Goal: Task Accomplishment & Management: Manage account settings

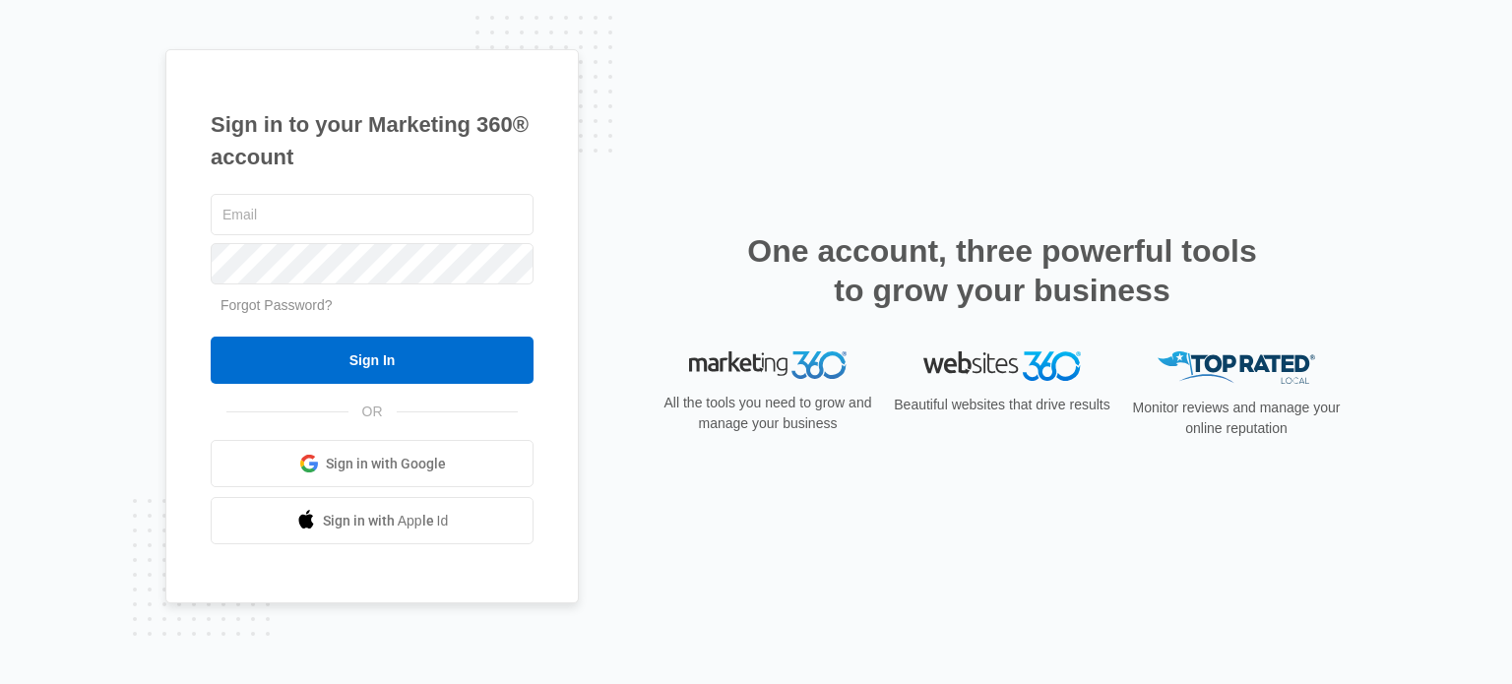
click at [395, 464] on span "Sign in with Google" at bounding box center [386, 464] width 120 height 21
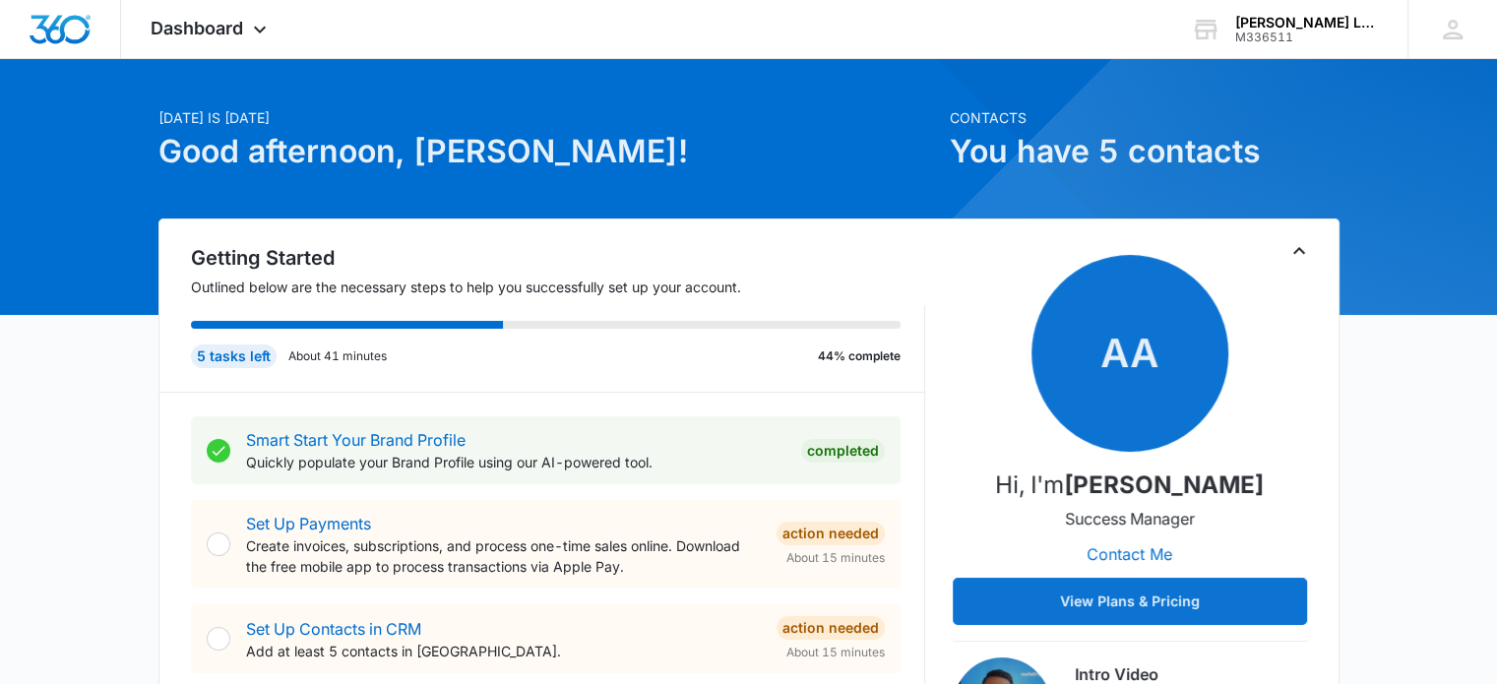
scroll to position [52, 0]
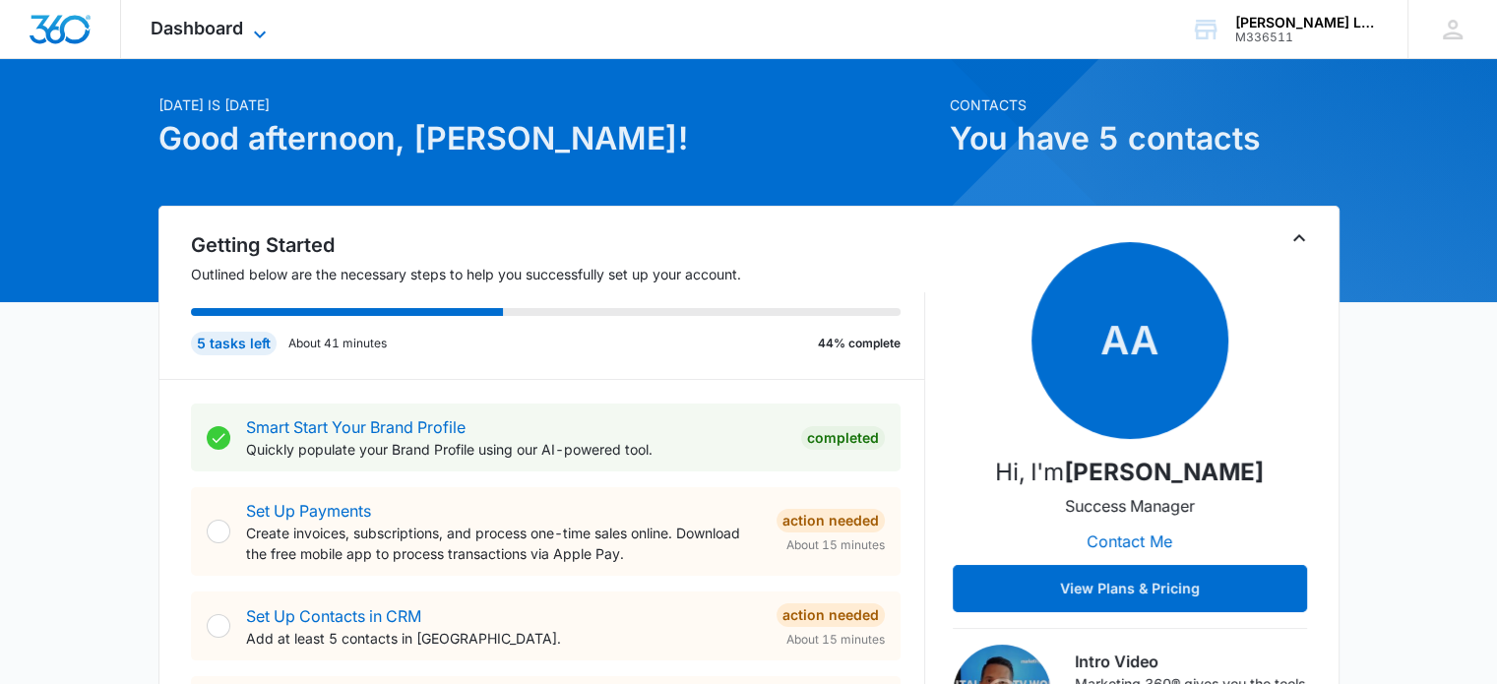
click at [167, 31] on span "Dashboard" at bounding box center [197, 28] width 93 height 21
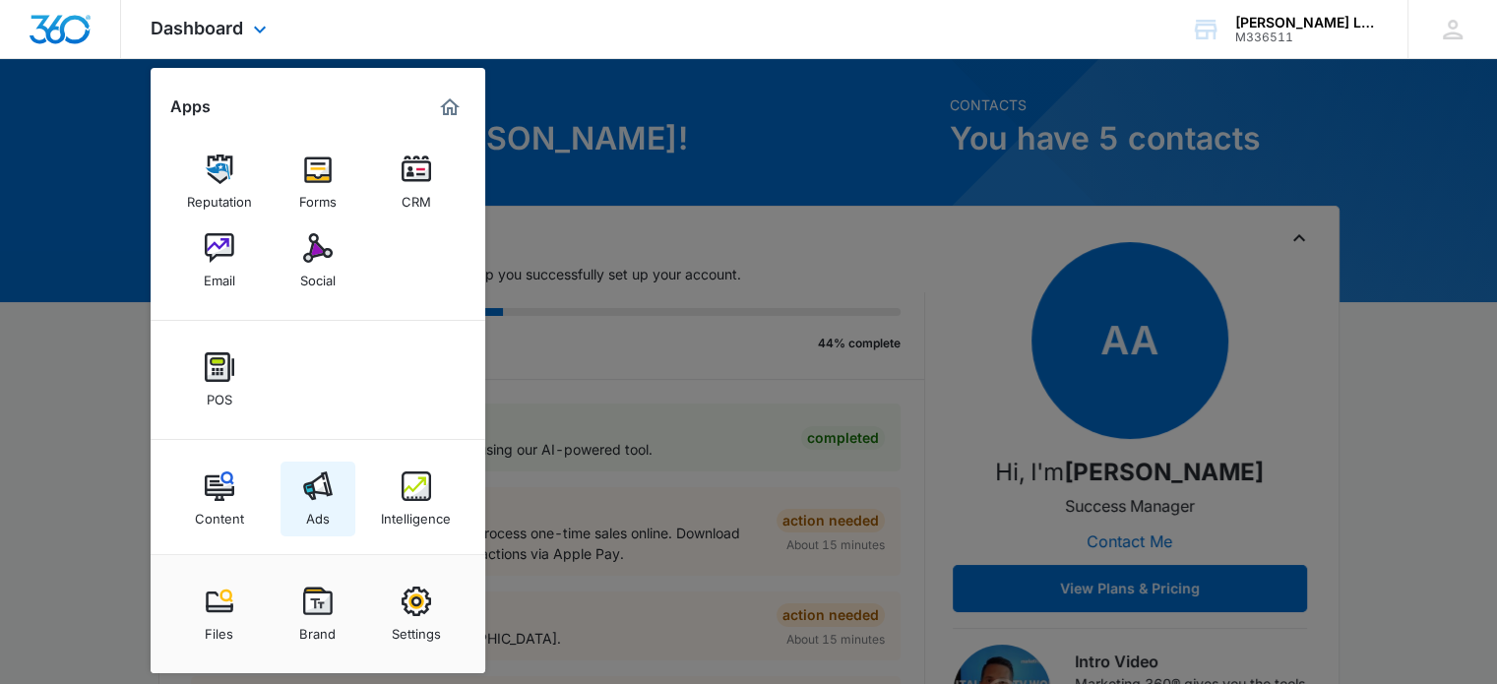
click at [311, 495] on img at bounding box center [318, 486] width 30 height 30
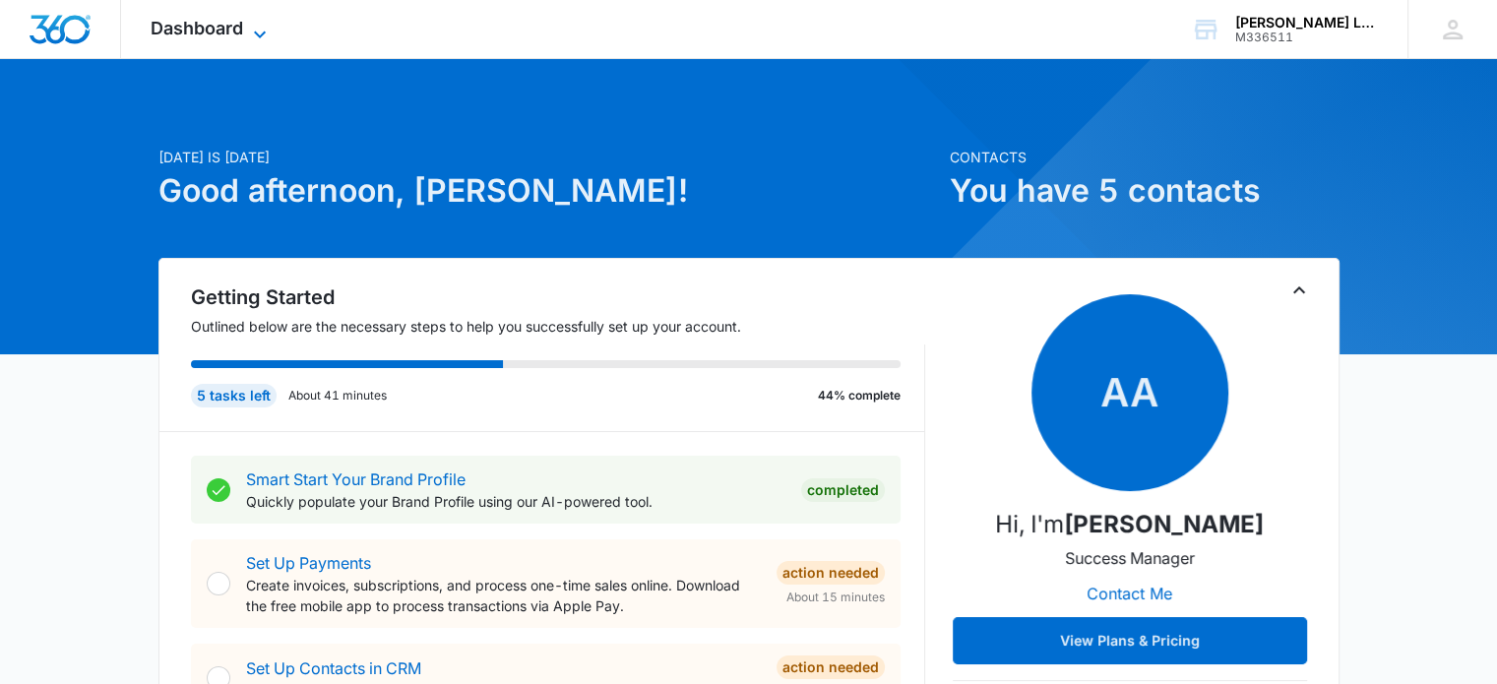
click at [219, 34] on span "Dashboard" at bounding box center [197, 28] width 93 height 21
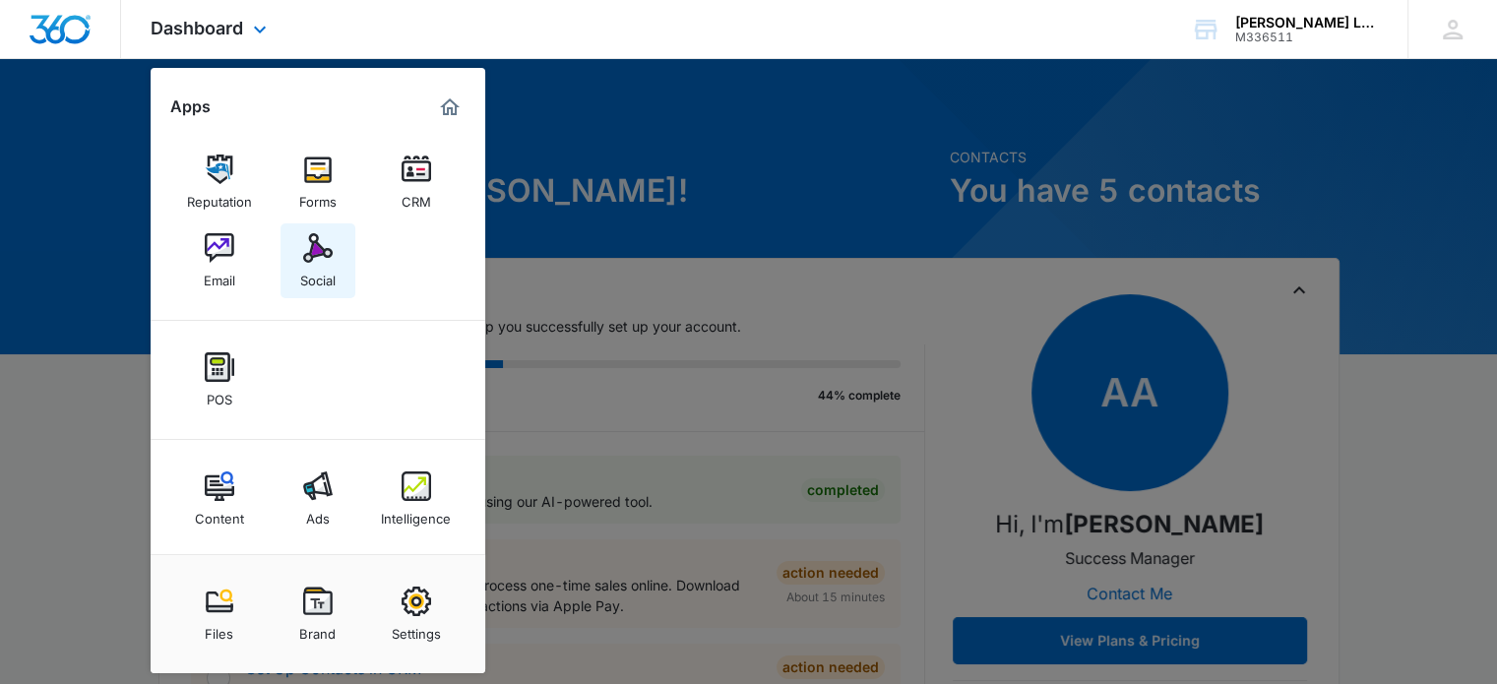
click at [317, 268] on div "Social" at bounding box center [317, 276] width 35 height 26
